Goal: Task Accomplishment & Management: Complete application form

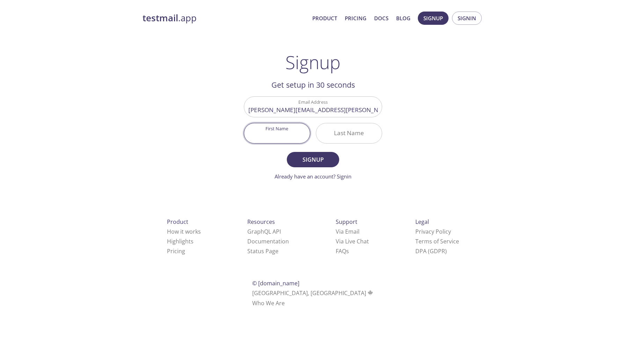
click at [294, 137] on input "First Name" at bounding box center [277, 133] width 66 height 20
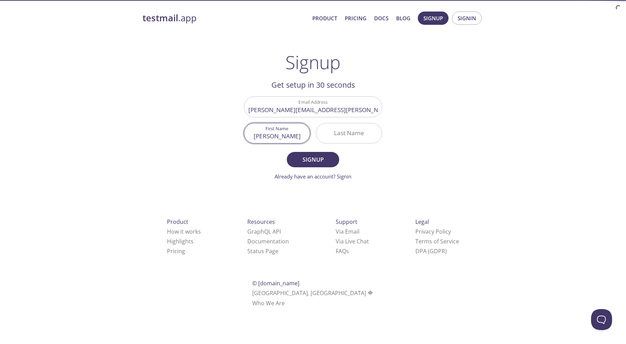
type input "[PERSON_NAME]"
click at [333, 137] on input "Last Name" at bounding box center [349, 133] width 66 height 20
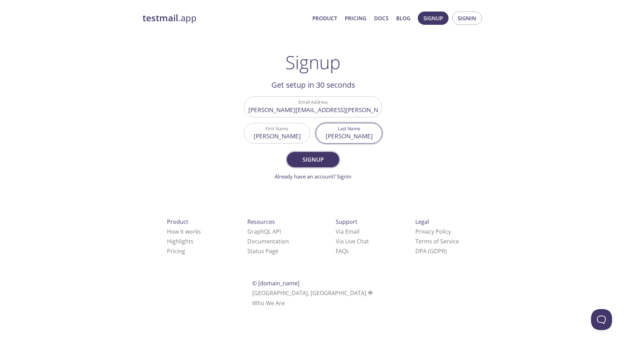
type input "[PERSON_NAME]"
click at [317, 159] on span "Signup" at bounding box center [312, 160] width 37 height 10
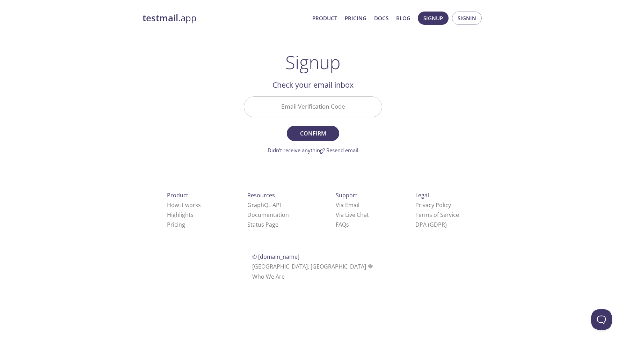
click at [569, 88] on div "testmail .app Product Pricing Docs Blog Signup Signin Signup Get setup in 30 se…" at bounding box center [313, 154] width 626 height 294
click at [350, 111] on input "Email Verification Code" at bounding box center [313, 107] width 138 height 20
paste input "HJQR2PJ"
type input "HJQR2PJ"
click at [324, 134] on span "Confirm" at bounding box center [312, 134] width 37 height 10
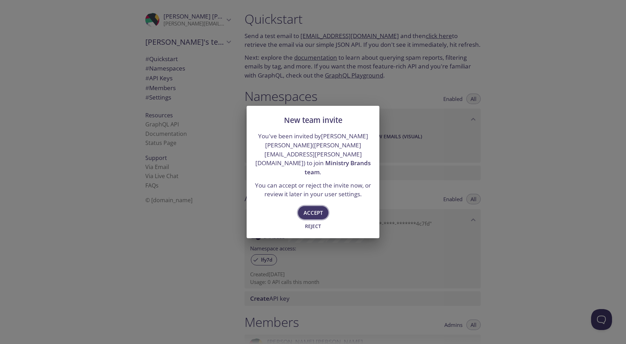
click at [316, 208] on span "Accept" at bounding box center [313, 212] width 19 height 9
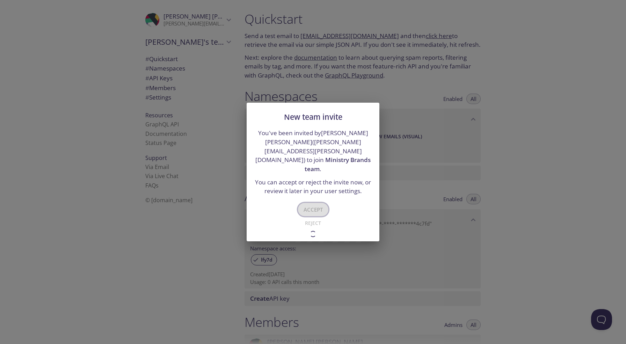
type input "Ministry Brands team"
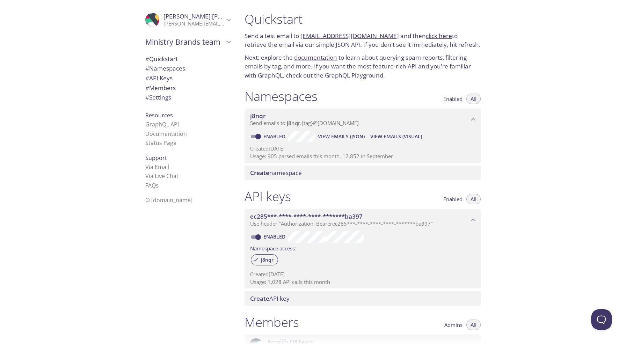
click at [552, 174] on div "Quickstart Send a test email to [EMAIL_ADDRESS][DOMAIN_NAME] and then click her…" at bounding box center [432, 172] width 387 height 344
click at [545, 293] on div "Quickstart Send a test email to [EMAIL_ADDRESS][DOMAIN_NAME] and then click her…" at bounding box center [432, 172] width 387 height 344
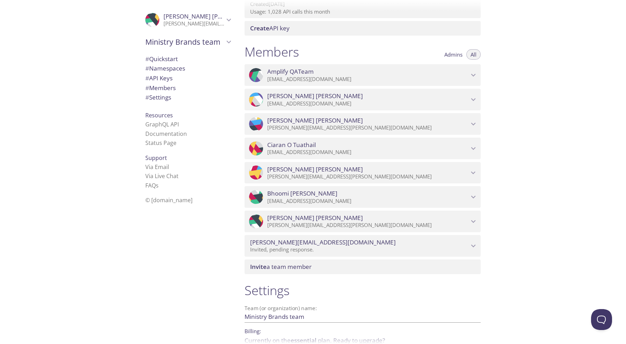
scroll to position [278, 0]
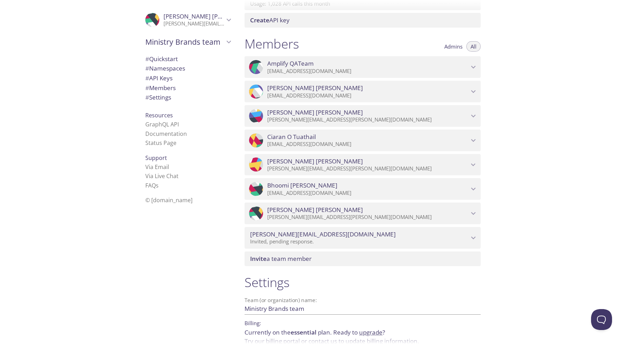
click at [473, 212] on icon "Syed ahmed" at bounding box center [473, 213] width 9 height 9
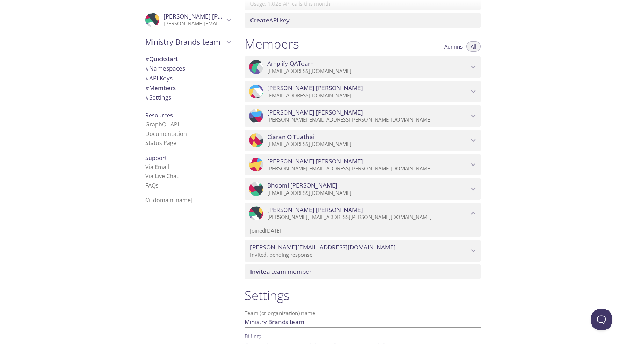
click at [473, 212] on icon "Syed ahmed" at bounding box center [473, 213] width 9 height 9
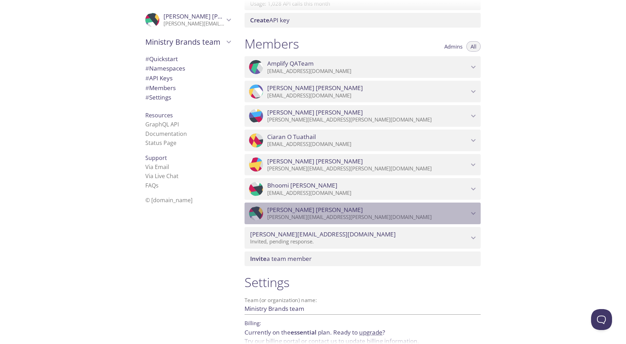
click at [473, 211] on icon "Syed ahmed" at bounding box center [473, 213] width 9 height 9
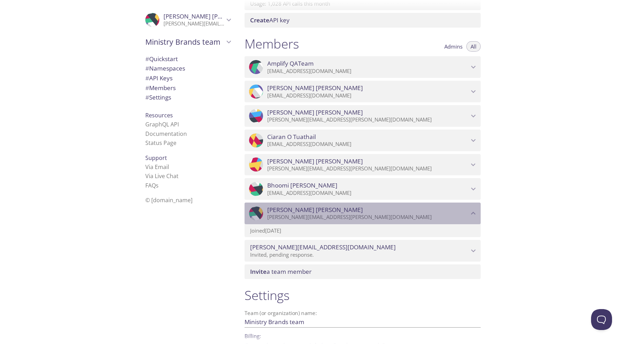
click at [473, 211] on icon "Syed ahmed" at bounding box center [473, 213] width 9 height 9
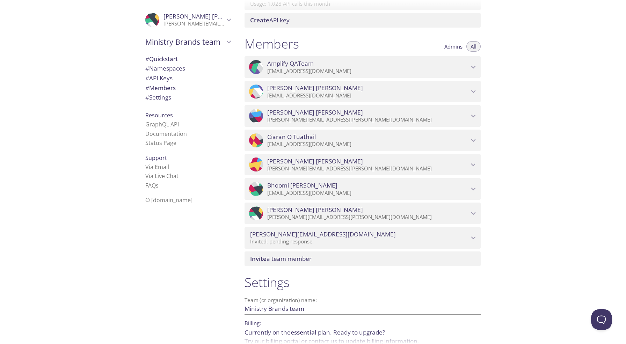
click at [472, 188] on icon "Bhoomi Dodiya" at bounding box center [473, 189] width 5 height 3
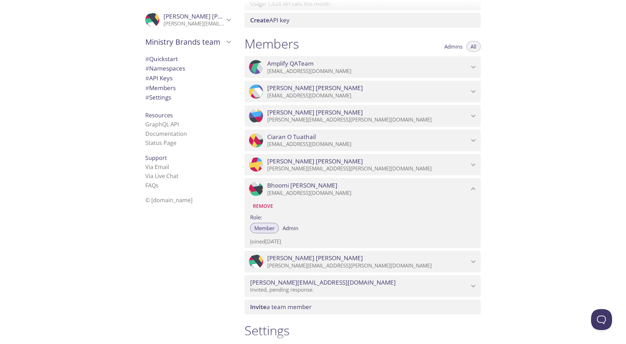
click at [472, 188] on icon "Bhoomi Dodiya" at bounding box center [473, 188] width 9 height 9
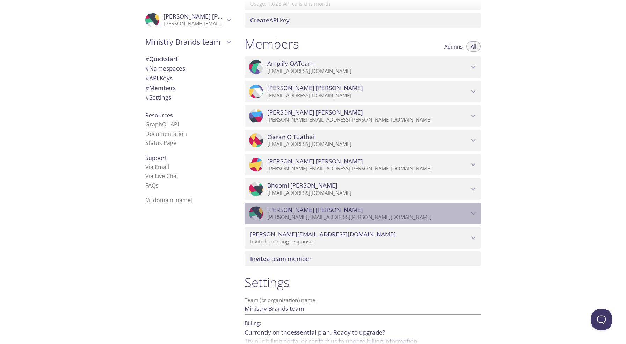
click at [470, 210] on icon "Syed ahmed" at bounding box center [473, 213] width 9 height 9
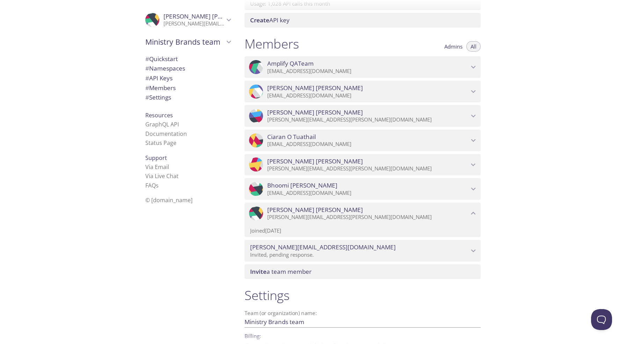
click at [470, 210] on icon "Syed ahmed" at bounding box center [473, 213] width 9 height 9
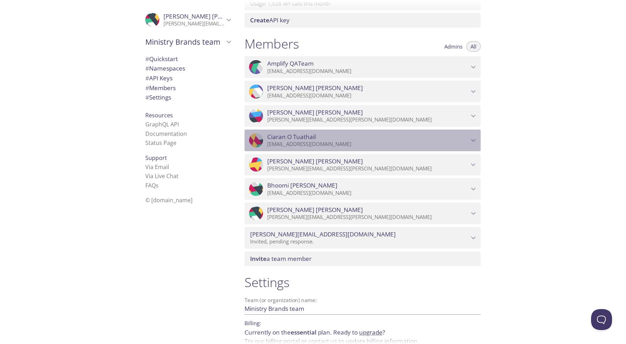
click at [471, 144] on icon "Ciaran O Tuathail" at bounding box center [473, 140] width 9 height 9
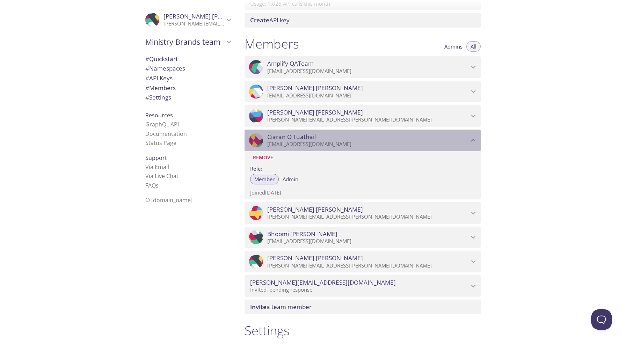
click at [471, 144] on icon "Ciaran O Tuathail" at bounding box center [473, 140] width 9 height 9
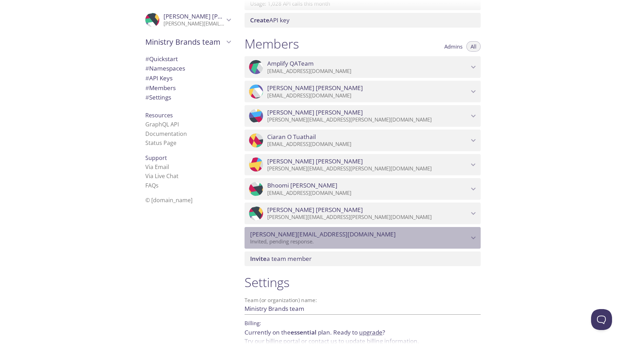
click at [469, 239] on icon "rupasri.kolii@ministrybrands.com" at bounding box center [473, 237] width 9 height 9
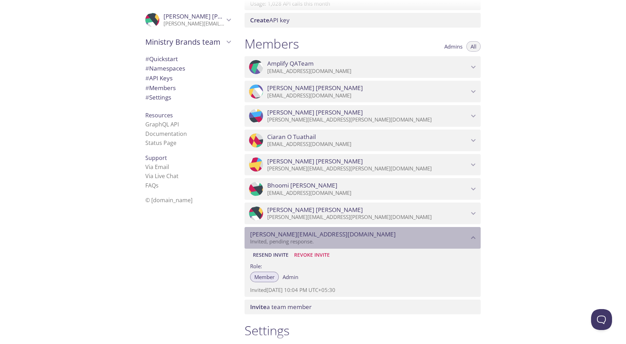
click at [469, 239] on icon "rupasri.kolii@ministrybrands.com" at bounding box center [473, 237] width 9 height 9
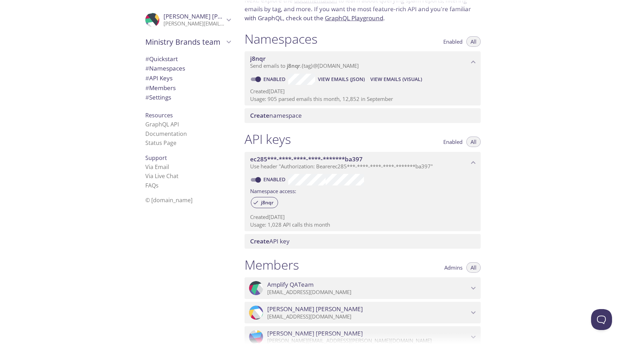
scroll to position [0, 0]
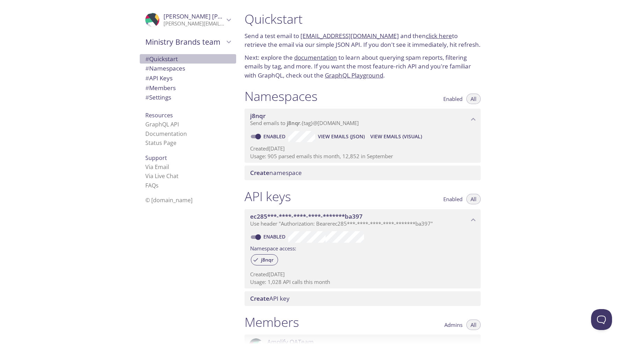
click at [161, 58] on span "# Quickstart" at bounding box center [161, 59] width 32 height 8
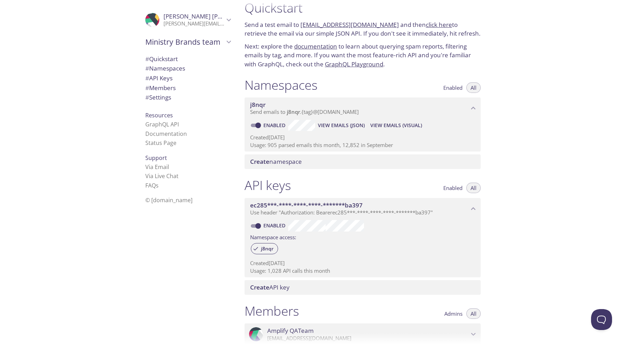
click at [366, 23] on link "[EMAIL_ADDRESS][DOMAIN_NAME]" at bounding box center [349, 25] width 99 height 8
click at [365, 25] on link "[EMAIL_ADDRESS][DOMAIN_NAME]" at bounding box center [349, 25] width 99 height 8
click at [552, 115] on div "Quickstart Send a test email to [EMAIL_ADDRESS][DOMAIN_NAME] and then click her…" at bounding box center [432, 172] width 387 height 344
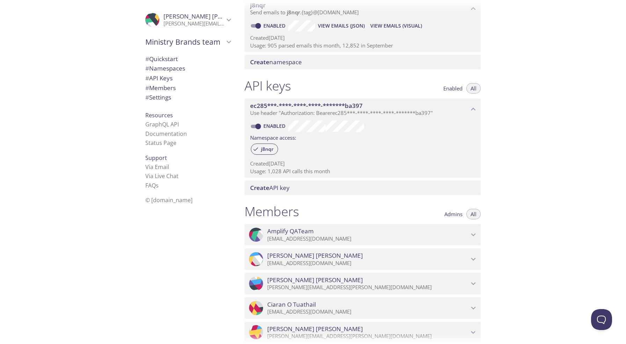
scroll to position [113, 0]
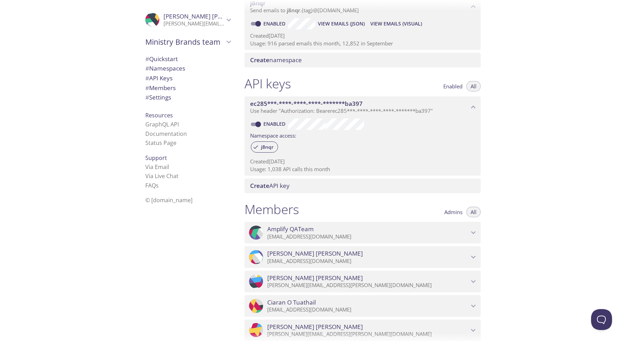
click at [594, 73] on div "Quickstart Send a test email to [EMAIL_ADDRESS][DOMAIN_NAME] and then click her…" at bounding box center [432, 172] width 387 height 344
